Goal: Navigation & Orientation: Find specific page/section

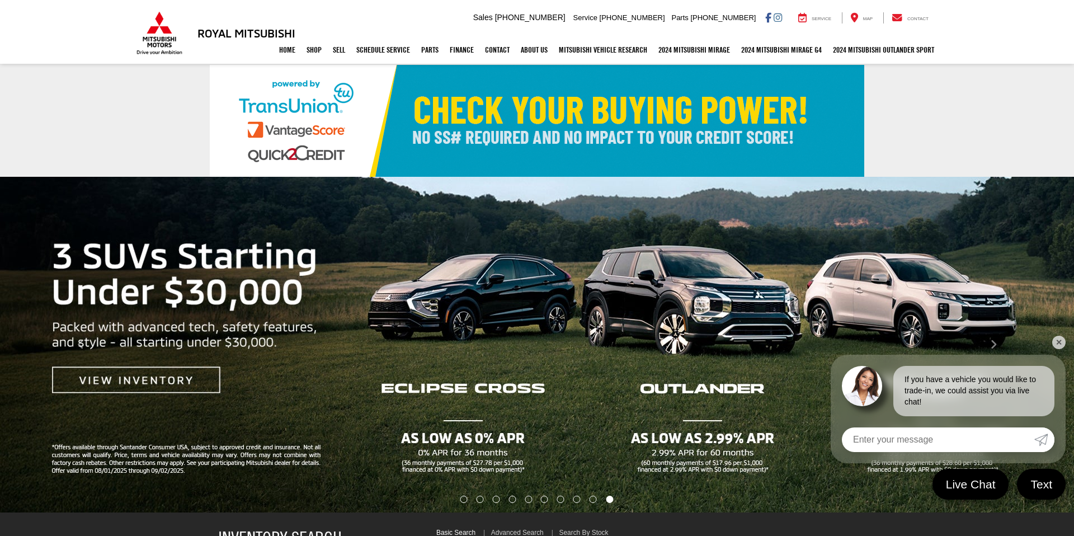
select select "Mitsubishi"
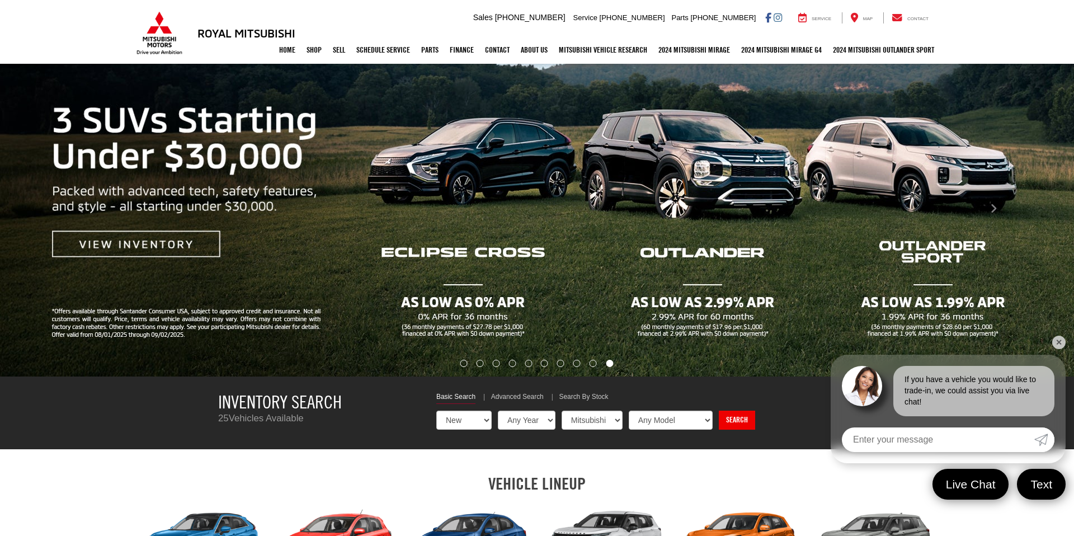
scroll to position [129, 0]
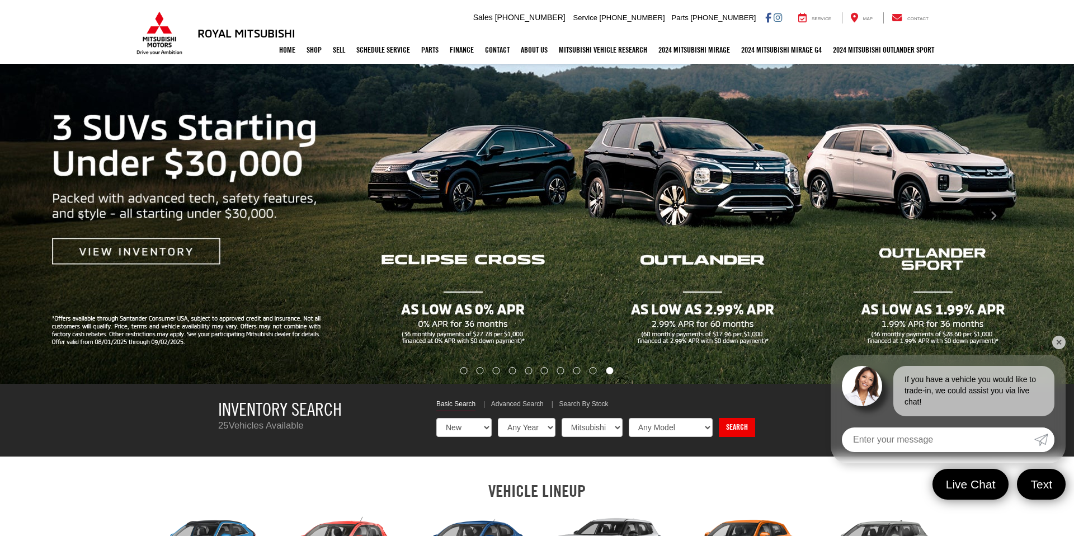
drag, startPoint x: 406, startPoint y: 246, endPoint x: 673, endPoint y: 1, distance: 362.7
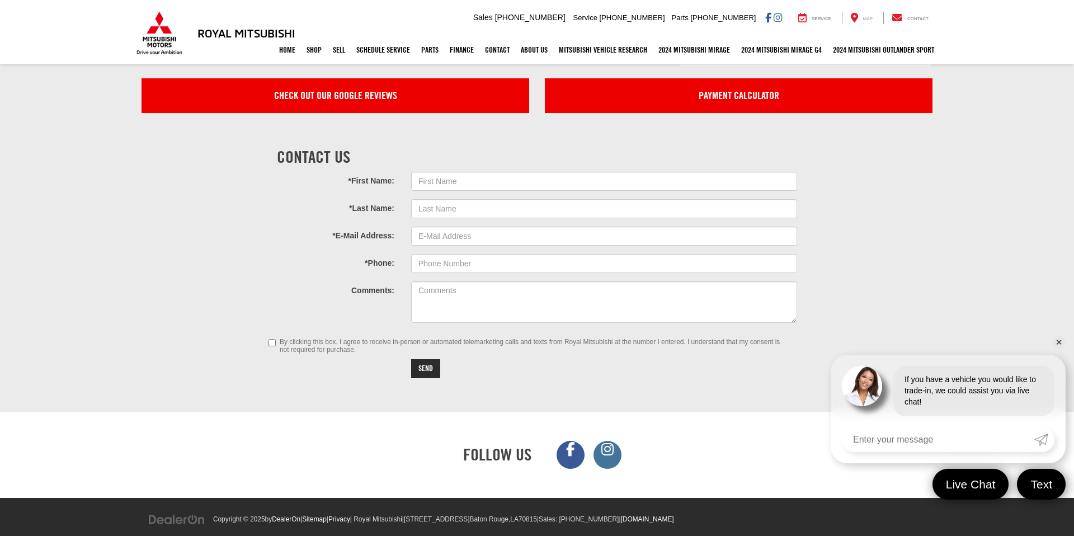
scroll to position [3045, 0]
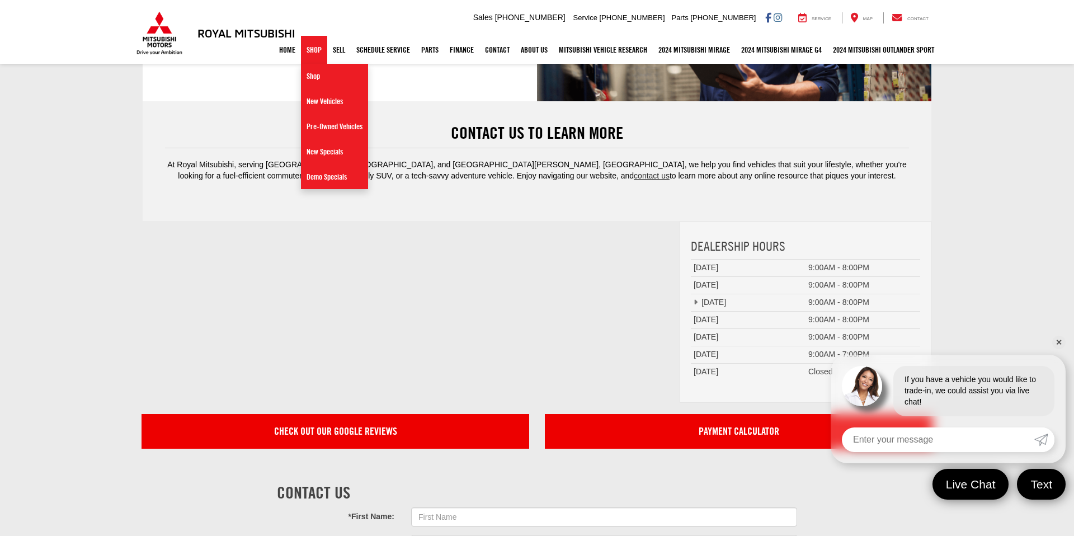
click at [307, 53] on link "Shop" at bounding box center [314, 50] width 26 height 28
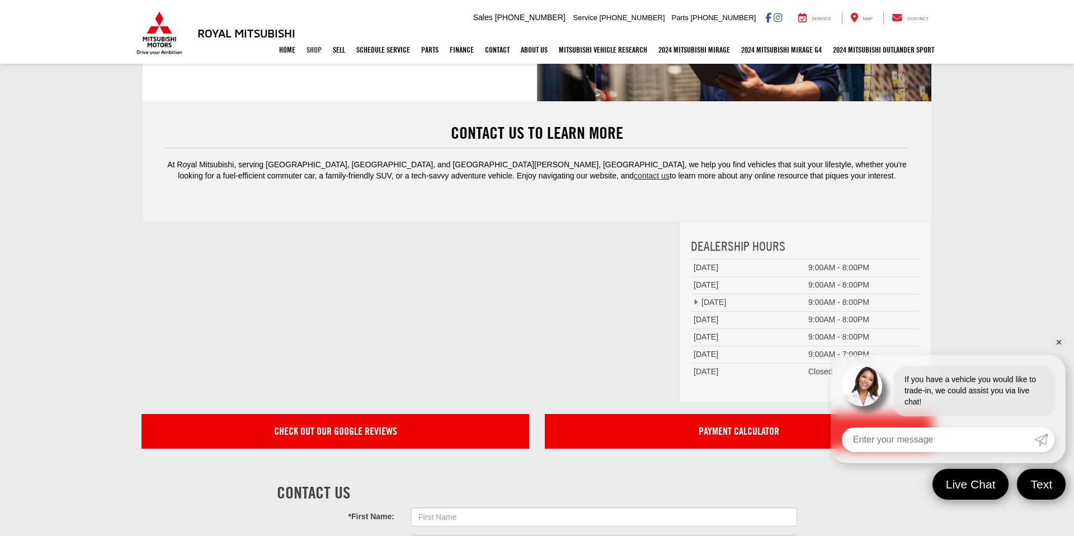
scroll to position [3381, 0]
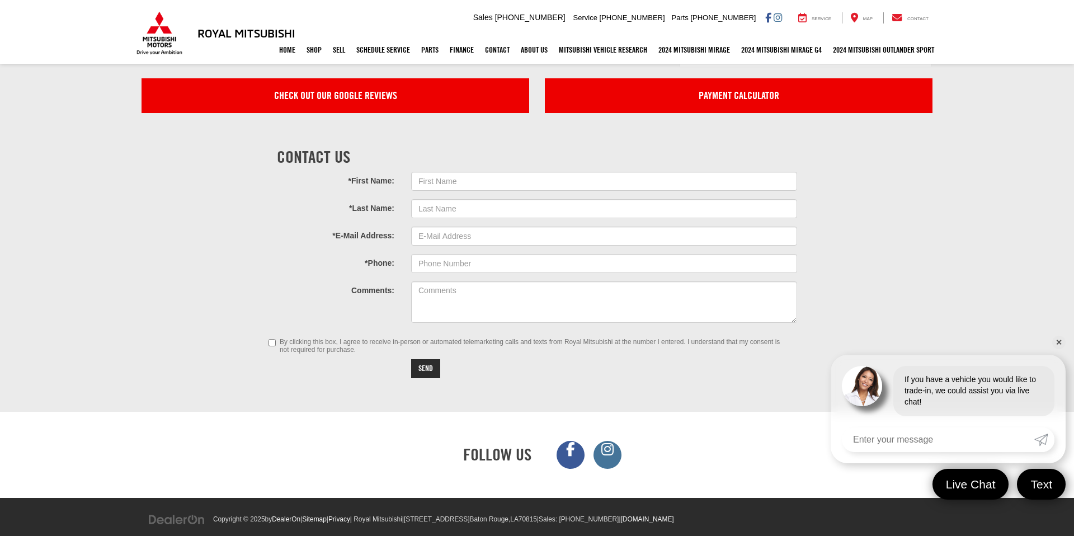
click at [270, 30] on h3 "Royal Mitsubishi" at bounding box center [247, 33] width 98 height 12
click at [279, 57] on link "Home" at bounding box center [287, 50] width 27 height 28
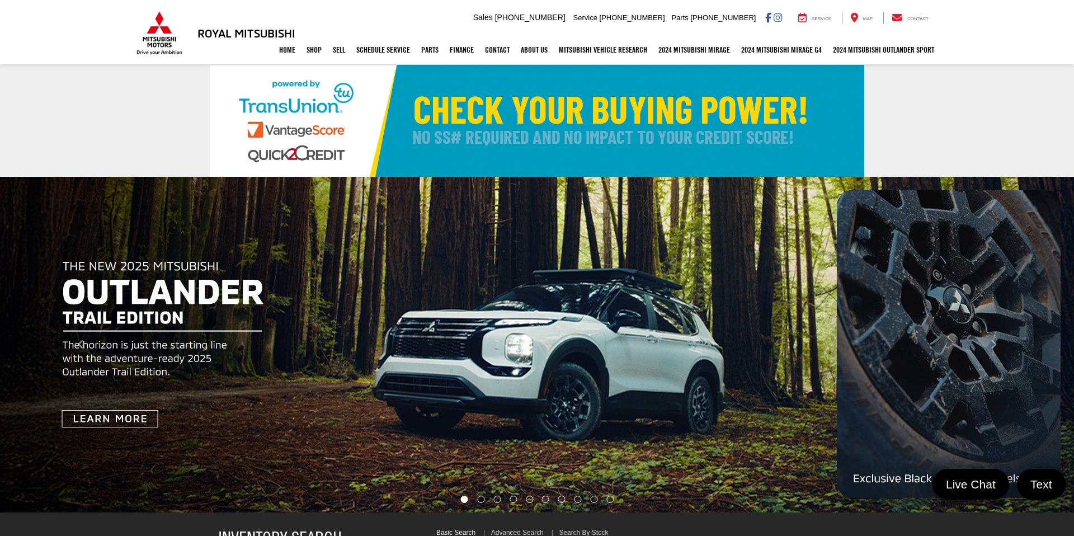
select select "Mitsubishi"
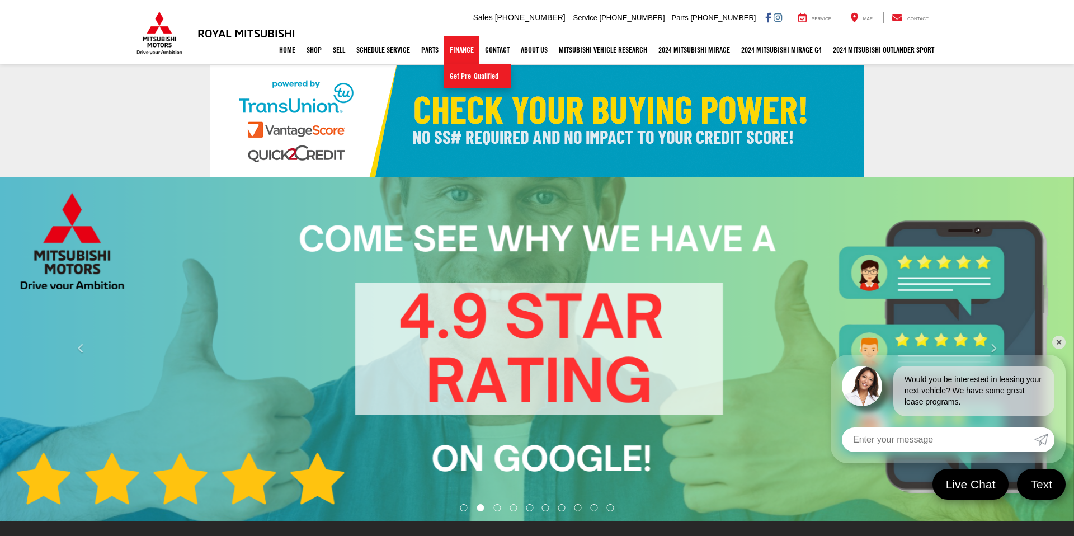
click at [445, 49] on link "Finance" at bounding box center [461, 50] width 35 height 28
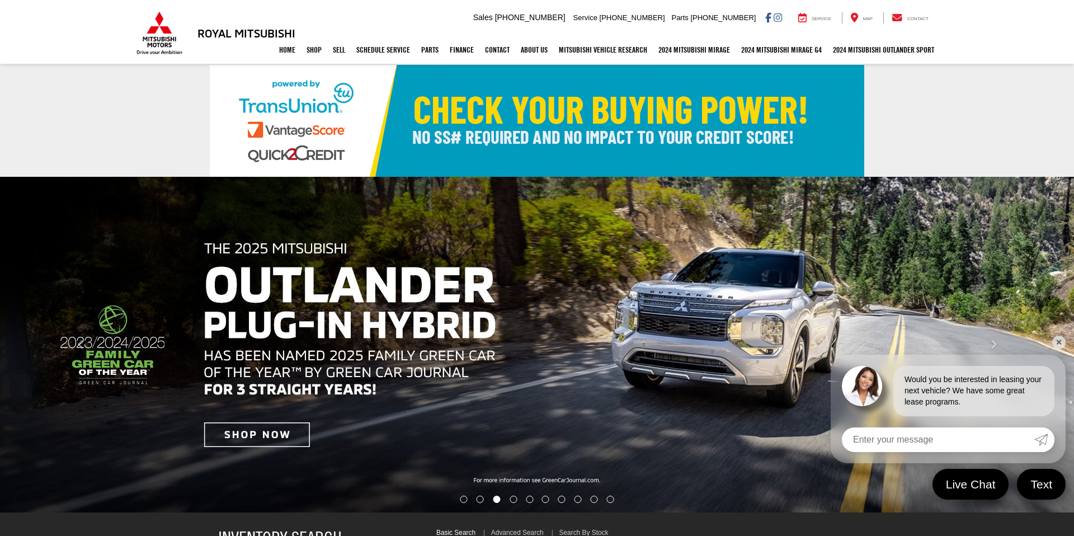
click at [185, 41] on div "Home Shop Shop New Vehicles Pre-Owned Vehicles New Specials Demo Specials Sell …" at bounding box center [537, 50] width 806 height 28
click at [174, 40] on div "Home Shop Shop New Vehicles Pre-Owned Vehicles New Specials Demo Specials Sell …" at bounding box center [537, 50] width 806 height 28
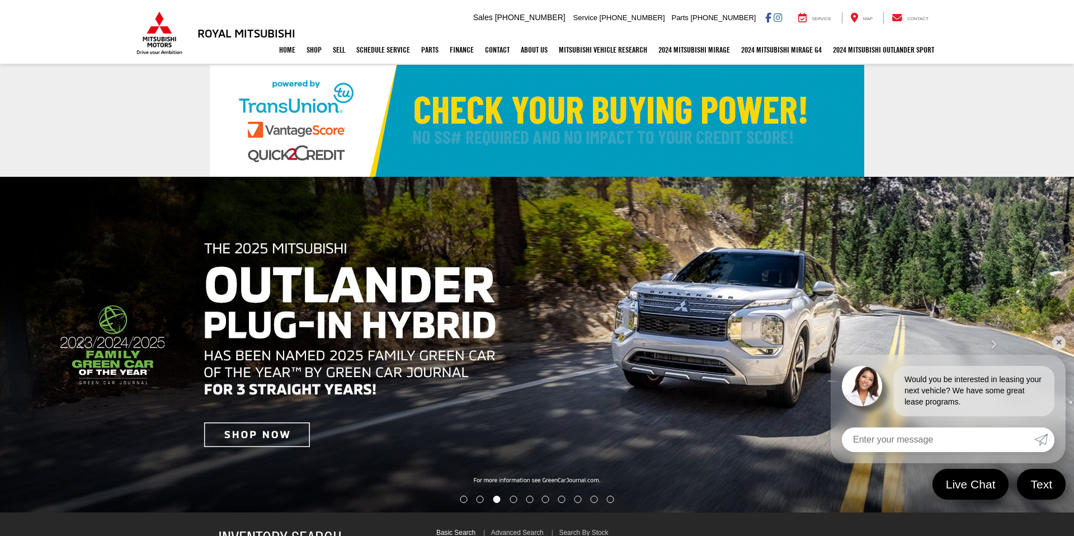
click at [162, 35] on img at bounding box center [159, 33] width 50 height 44
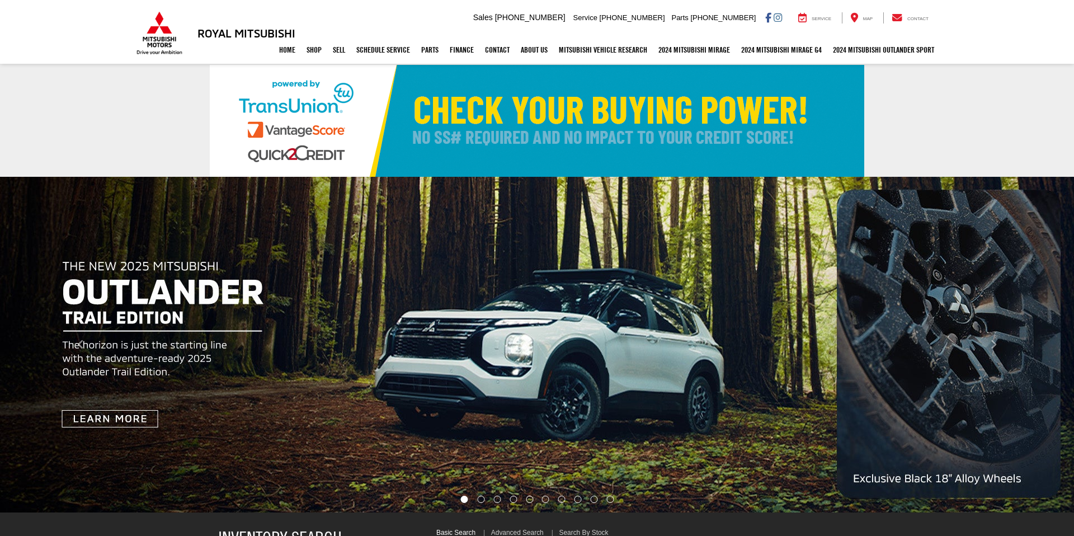
select select "Mitsubishi"
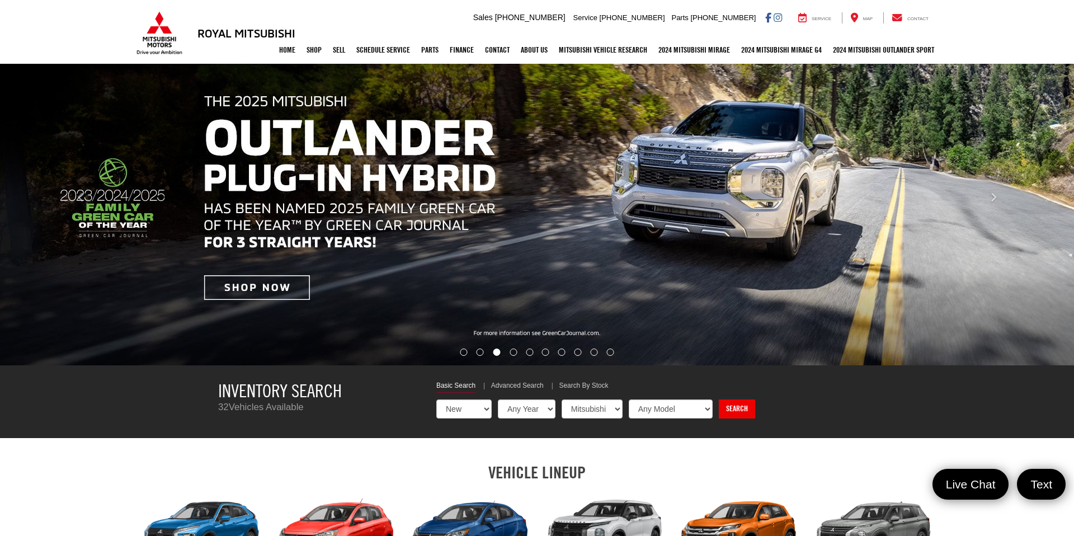
scroll to position [148, 0]
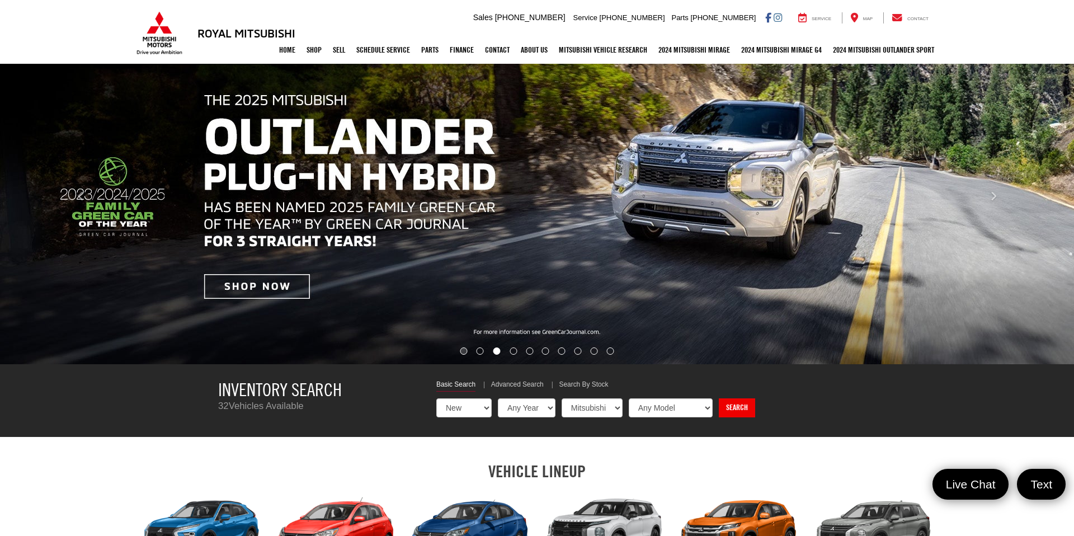
click at [460, 354] on li "Go to slide number 1." at bounding box center [463, 350] width 7 height 7
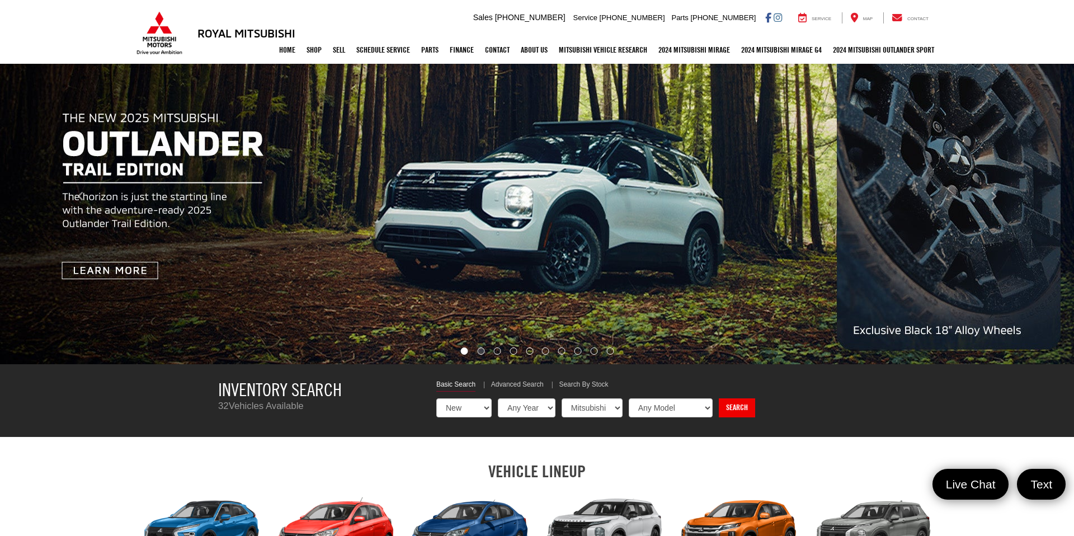
click at [477, 355] on li "Go to slide number 2." at bounding box center [480, 350] width 7 height 7
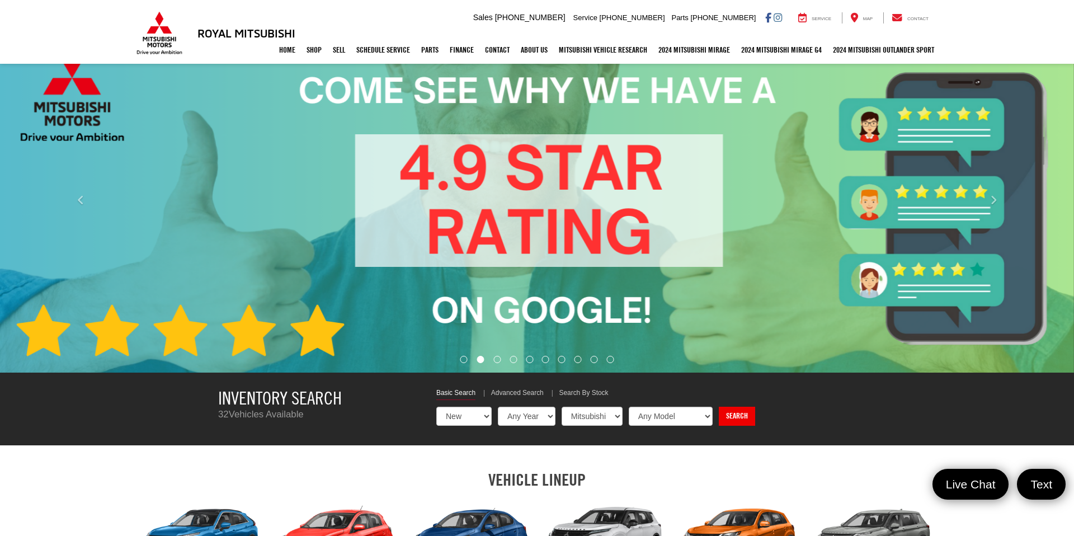
click at [510, 363] on li "Go to slide number 4." at bounding box center [513, 359] width 7 height 7
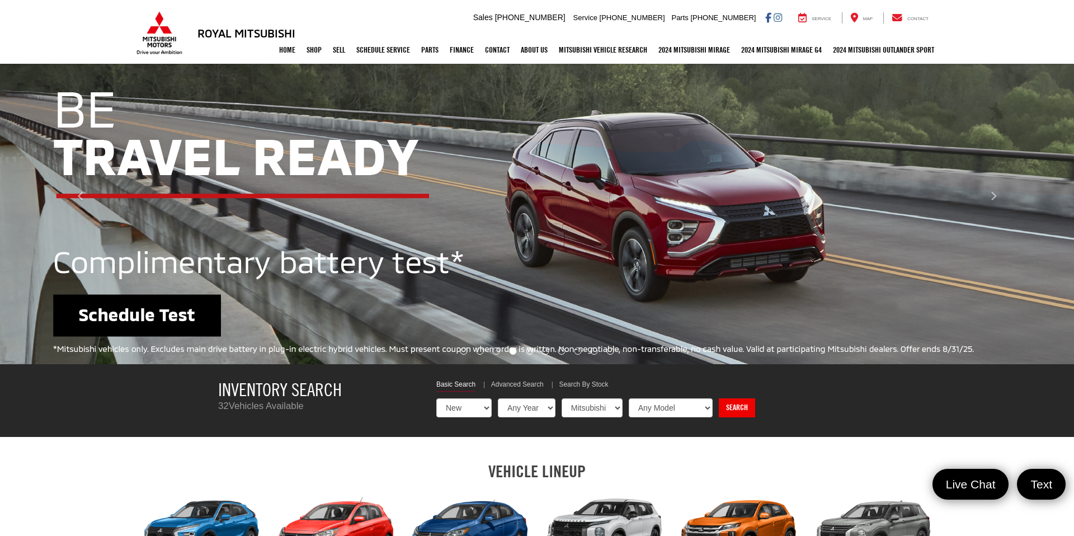
click at [530, 353] on li "Go to slide number 5." at bounding box center [529, 350] width 7 height 7
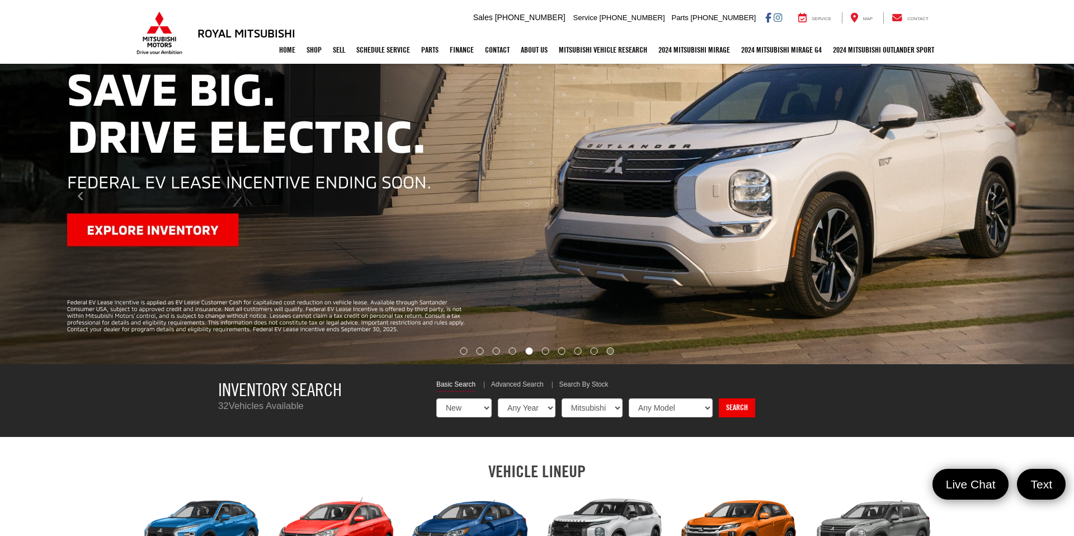
click at [607, 352] on li "Go to slide number 10." at bounding box center [610, 350] width 7 height 7
